Goal: Information Seeking & Learning: Learn about a topic

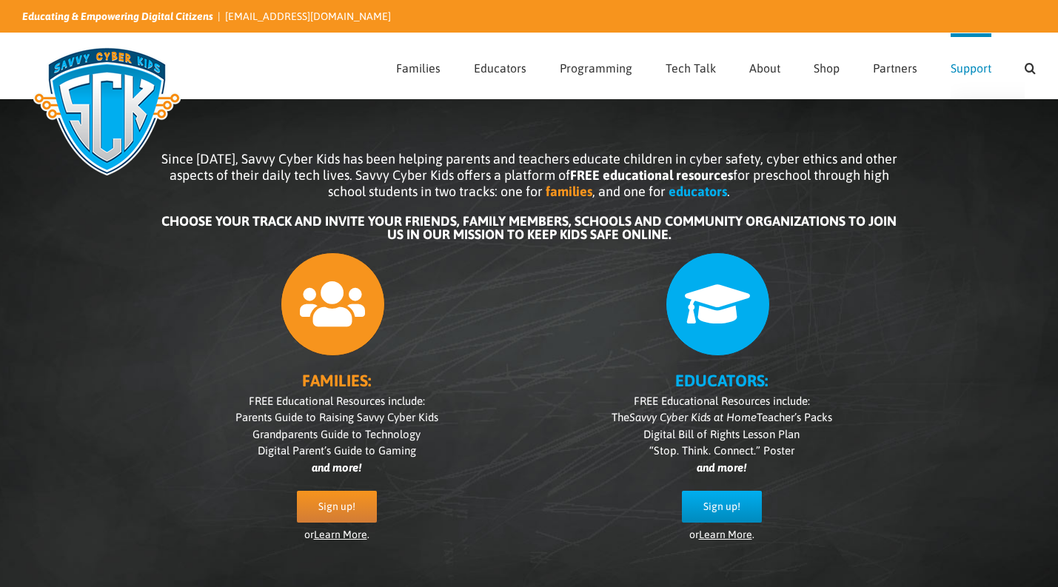
click at [978, 69] on span "Support" at bounding box center [971, 68] width 41 height 12
click at [901, 67] on span "Partners" at bounding box center [895, 68] width 44 height 12
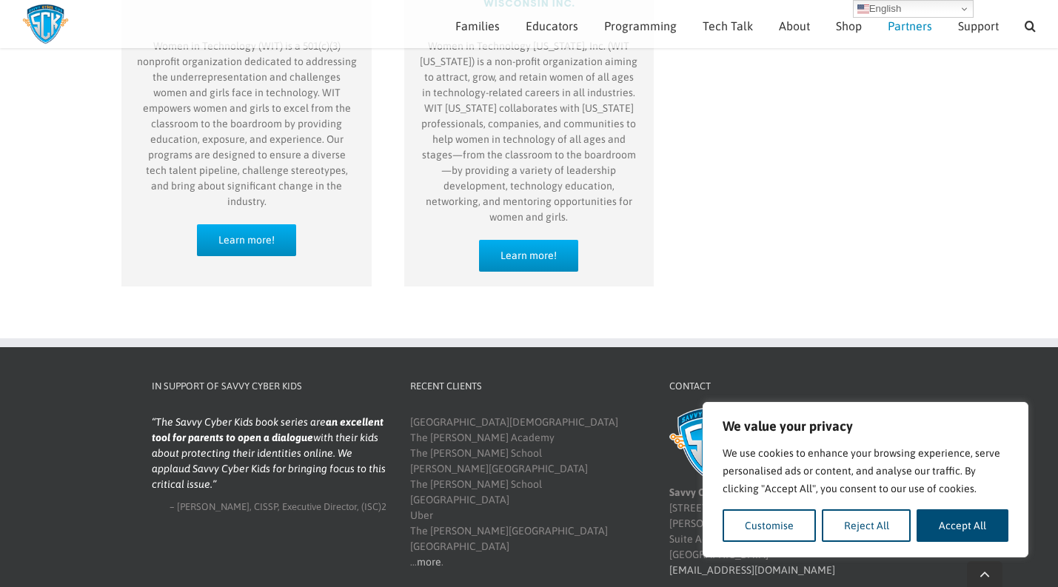
scroll to position [1508, 0]
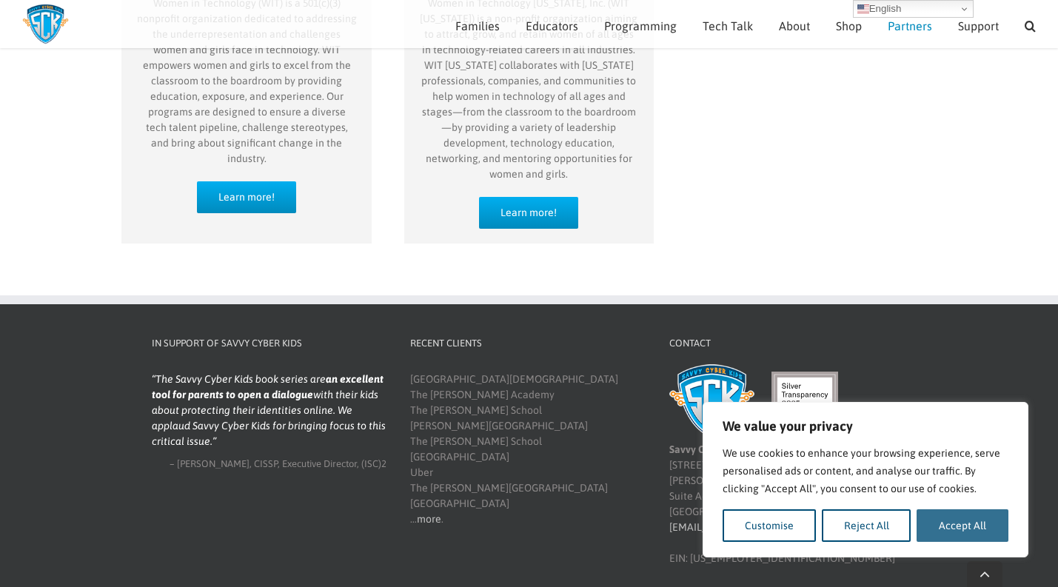
click at [959, 528] on button "Accept All" at bounding box center [963, 525] width 92 height 33
checkbox input "true"
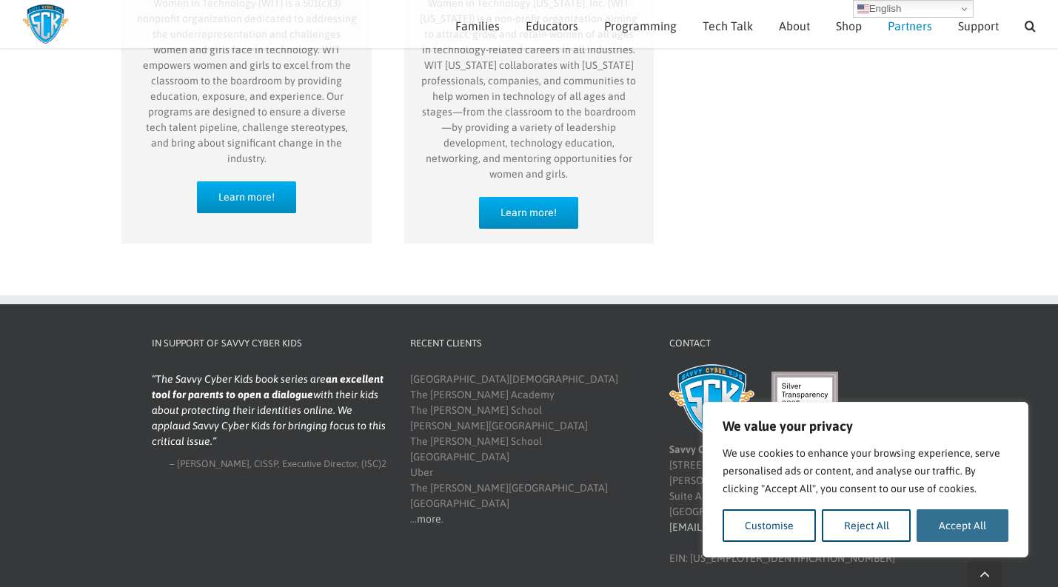
checkbox input "true"
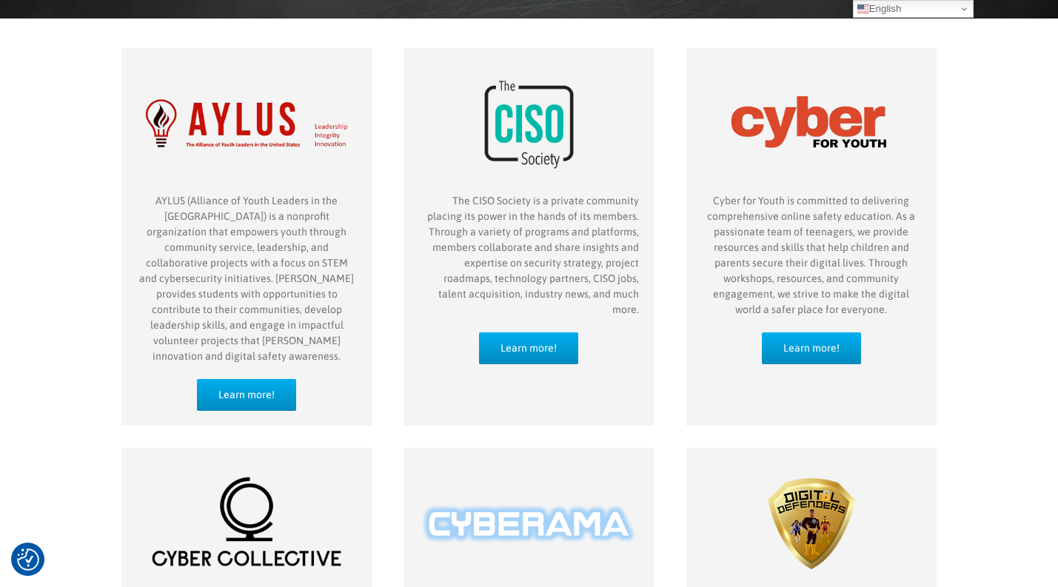
scroll to position [0, 0]
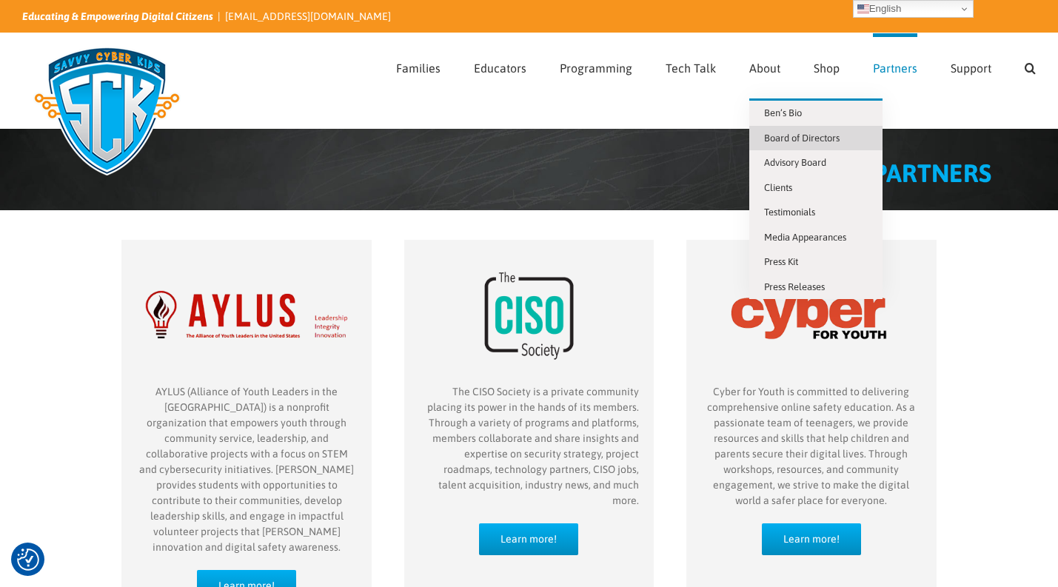
click at [773, 136] on span "Board of Directors" at bounding box center [802, 138] width 76 height 11
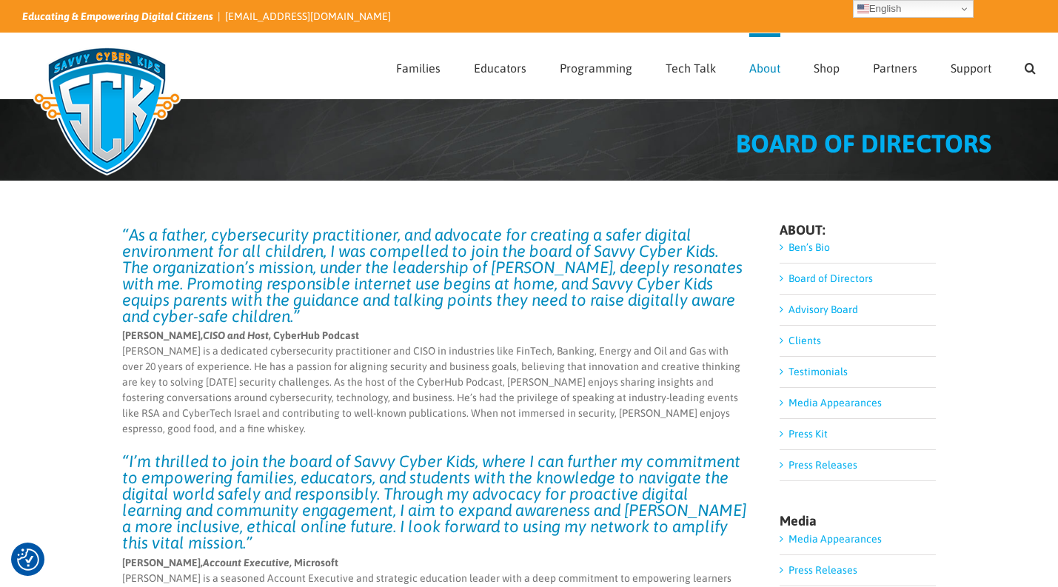
click at [789, 307] on link "Advisory Board" at bounding box center [824, 310] width 70 height 12
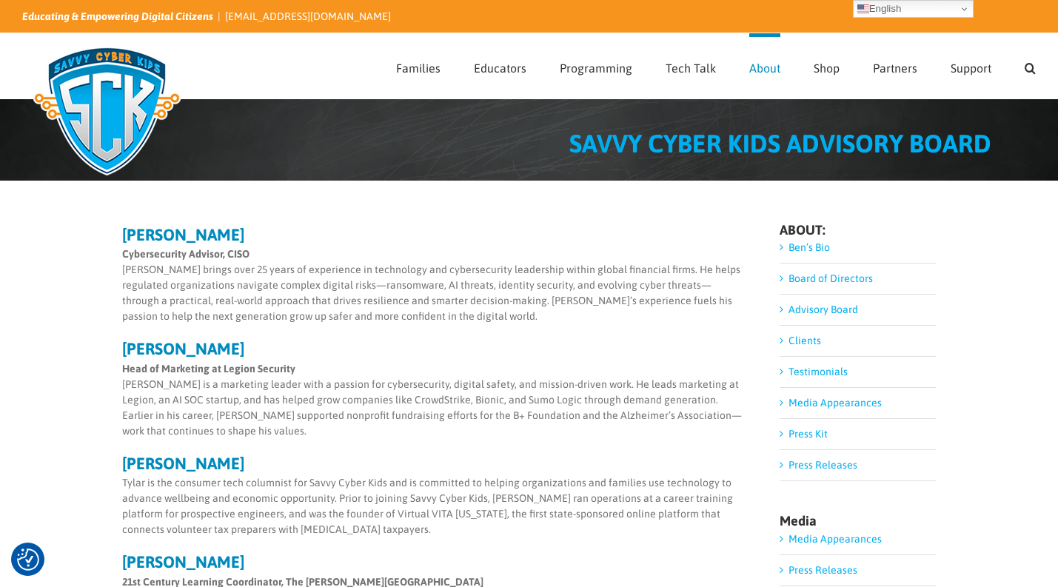
click at [798, 278] on link "Board of Directors" at bounding box center [831, 279] width 84 height 12
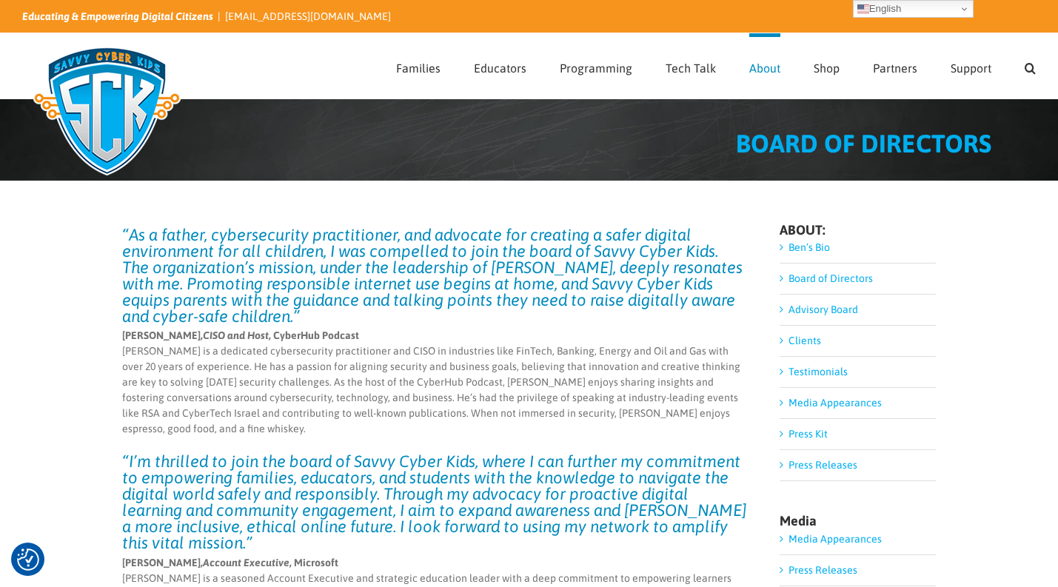
click at [816, 244] on link "Ben’s Bio" at bounding box center [809, 247] width 41 height 12
